Goal: Information Seeking & Learning: Compare options

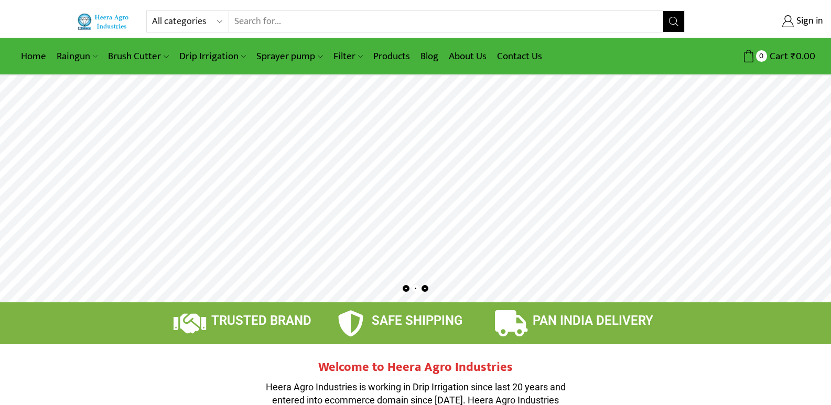
click at [219, 24] on select "All categories Accessories Air Release Valve Brush Cutter Domestic Use Drip Irr…" at bounding box center [190, 21] width 77 height 21
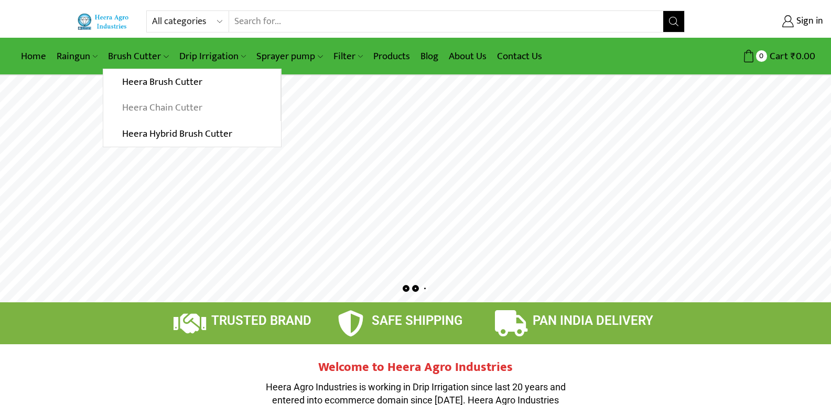
click at [186, 110] on link "Heera Chain Cutter" at bounding box center [191, 108] width 177 height 26
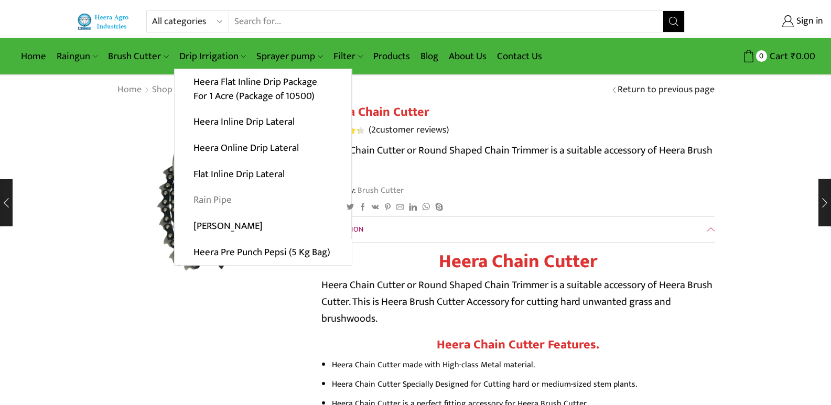
click at [221, 200] on link "Rain Pipe" at bounding box center [263, 200] width 177 height 26
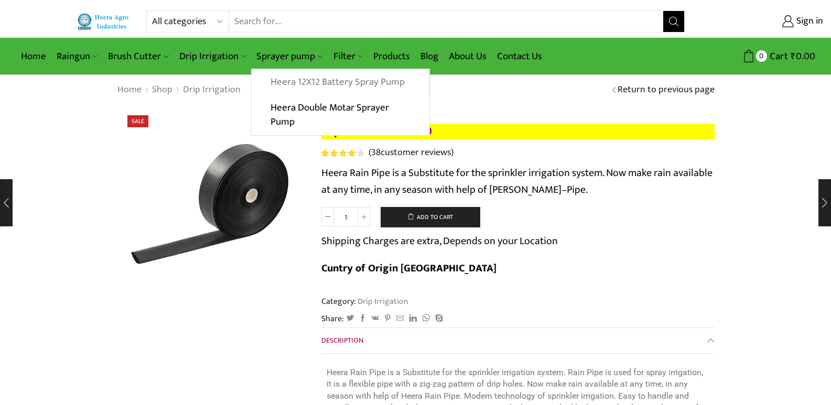
click at [354, 83] on link "Heera 12X12 Battery Spray Pump" at bounding box center [340, 82] width 177 height 26
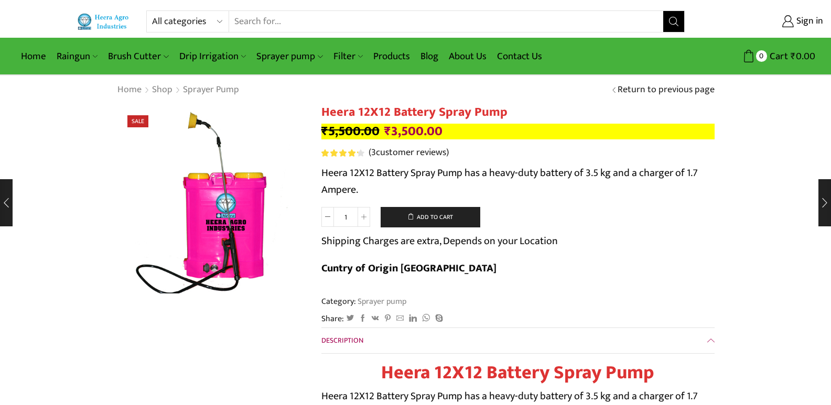
click at [217, 23] on select "All categories Accessories Air Release Valve Brush Cutter Domestic Use Drip Irr…" at bounding box center [190, 21] width 77 height 21
select select "accessories"
click at [152, 11] on select "All categories Accessories Air Release Valve Brush Cutter Domestic Use Drip Irr…" at bounding box center [190, 21] width 77 height 21
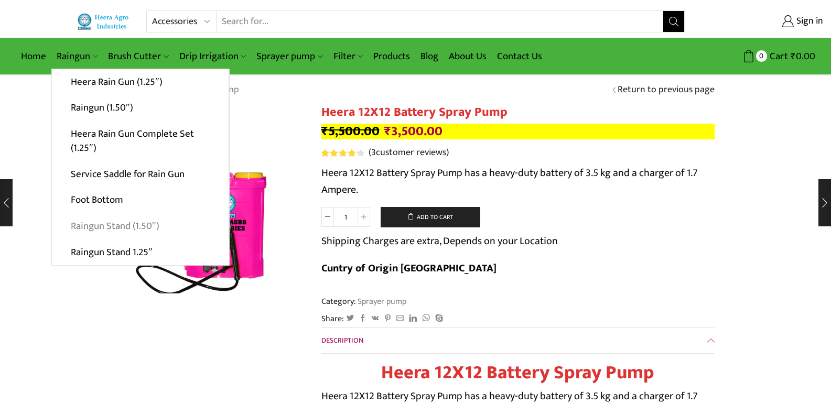
click at [101, 225] on link "Raingun Stand (1.50″)" at bounding box center [140, 226] width 177 height 26
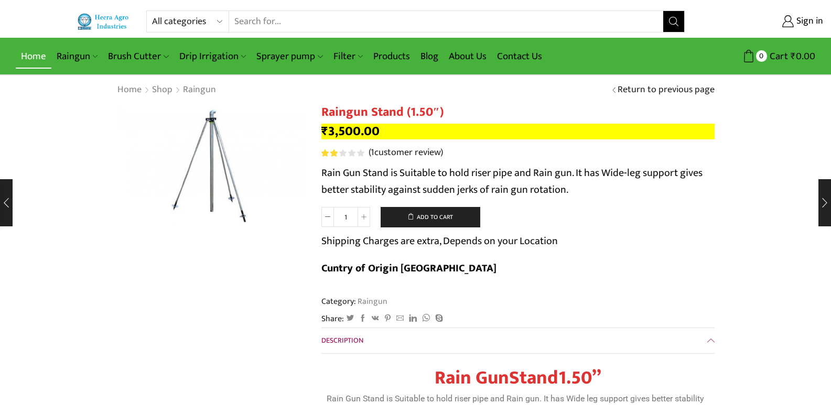
click at [38, 52] on link "Home" at bounding box center [34, 56] width 36 height 25
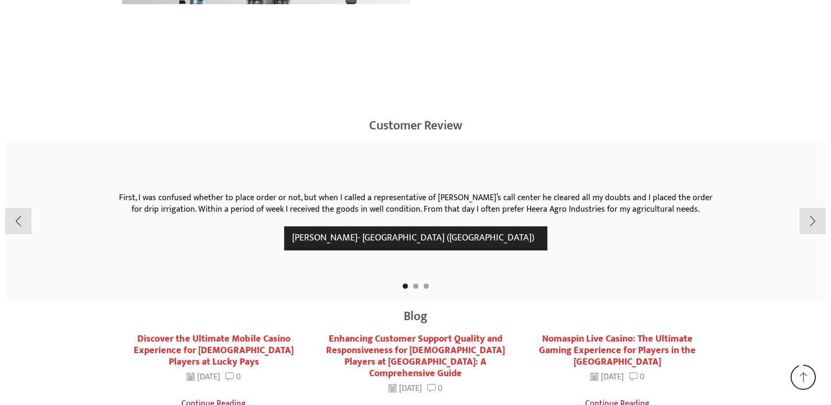
scroll to position [1783, 0]
